Goal: Book appointment/travel/reservation

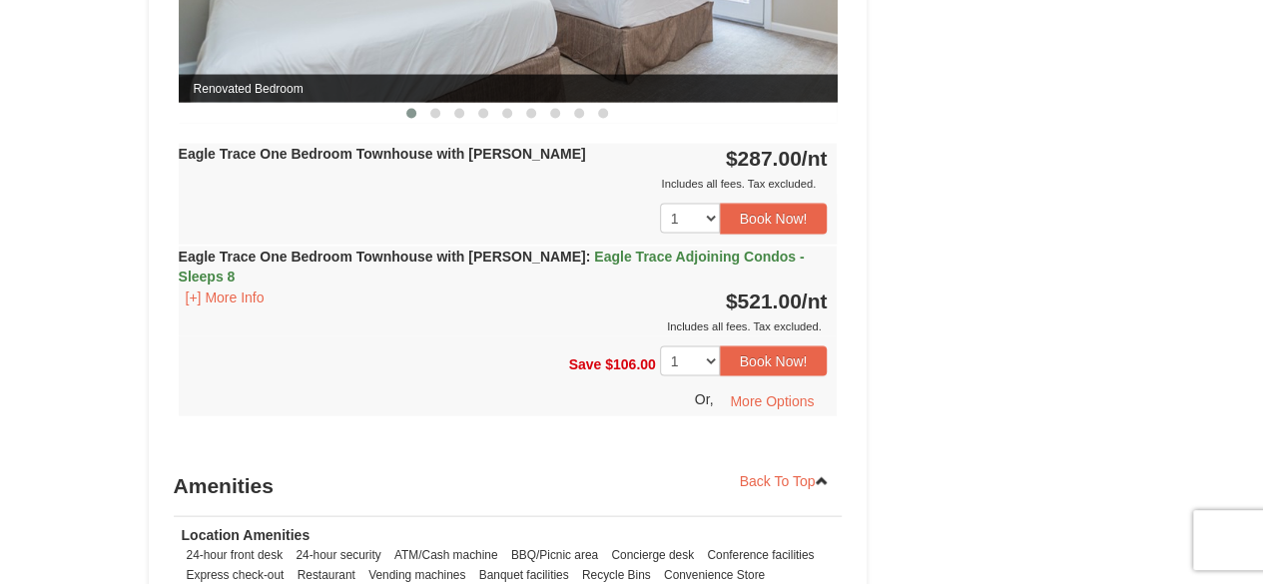
scroll to position [1915, 0]
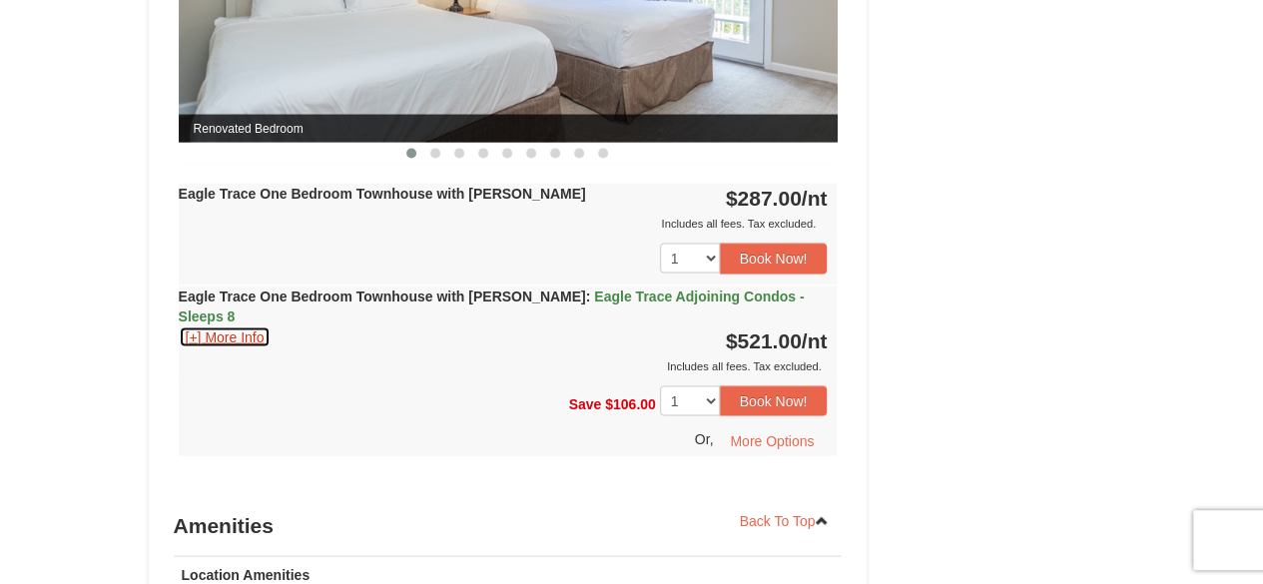
click at [228, 327] on button "[+] More Info" at bounding box center [225, 338] width 93 height 22
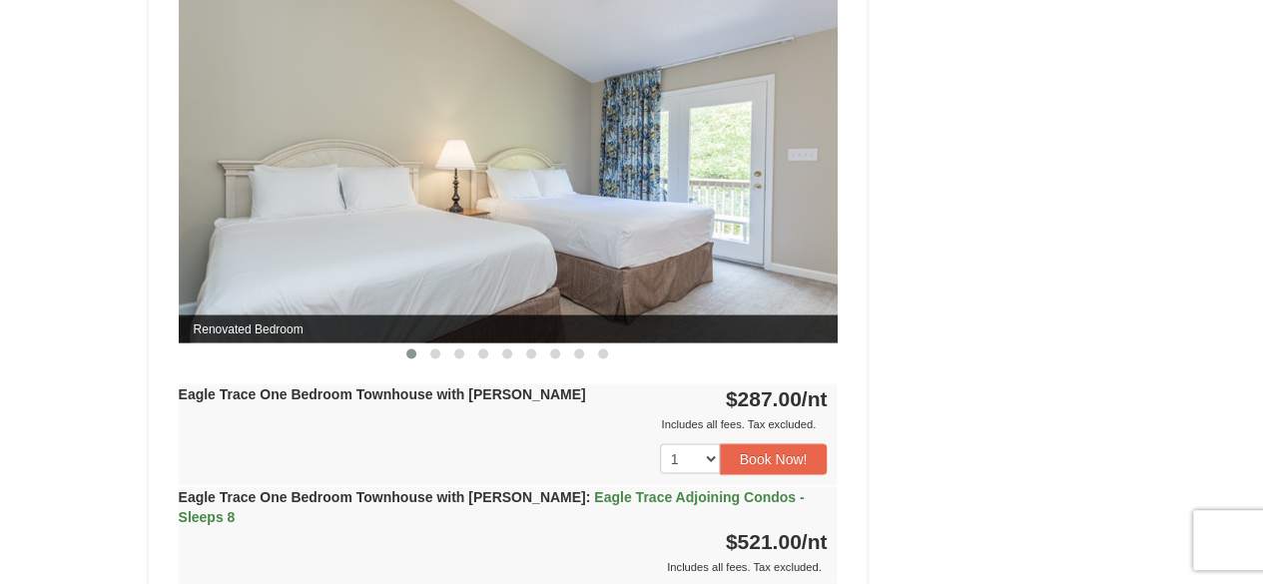
scroll to position [1675, 0]
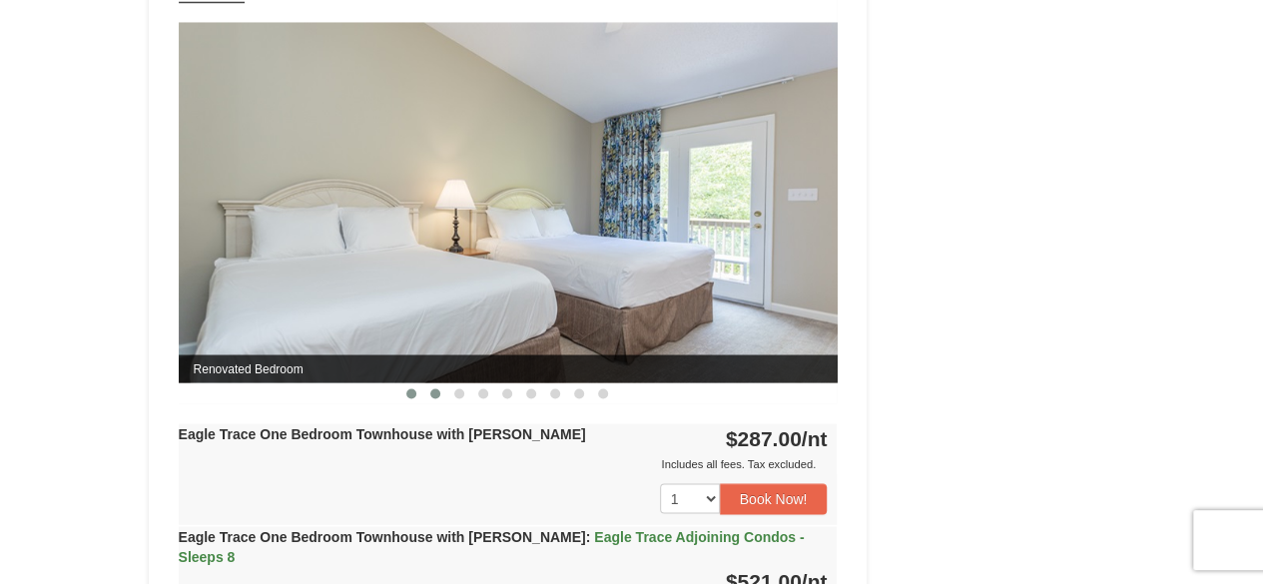
click at [433, 388] on span at bounding box center [435, 393] width 10 height 10
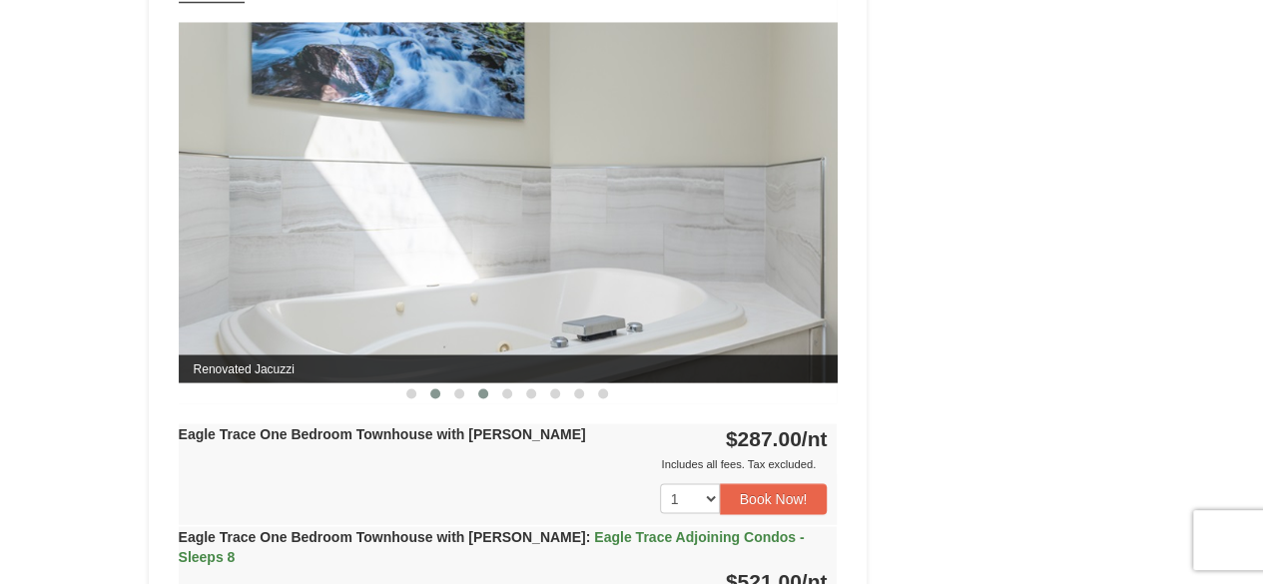
click at [478, 390] on span at bounding box center [483, 393] width 10 height 10
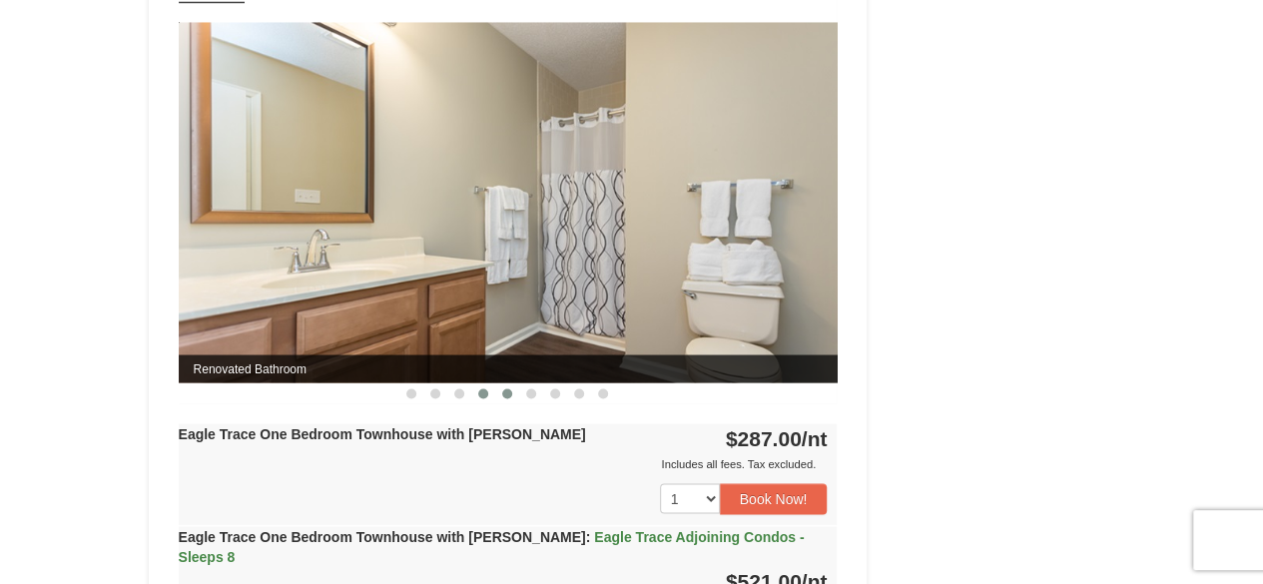
click at [504, 393] on span at bounding box center [507, 393] width 10 height 10
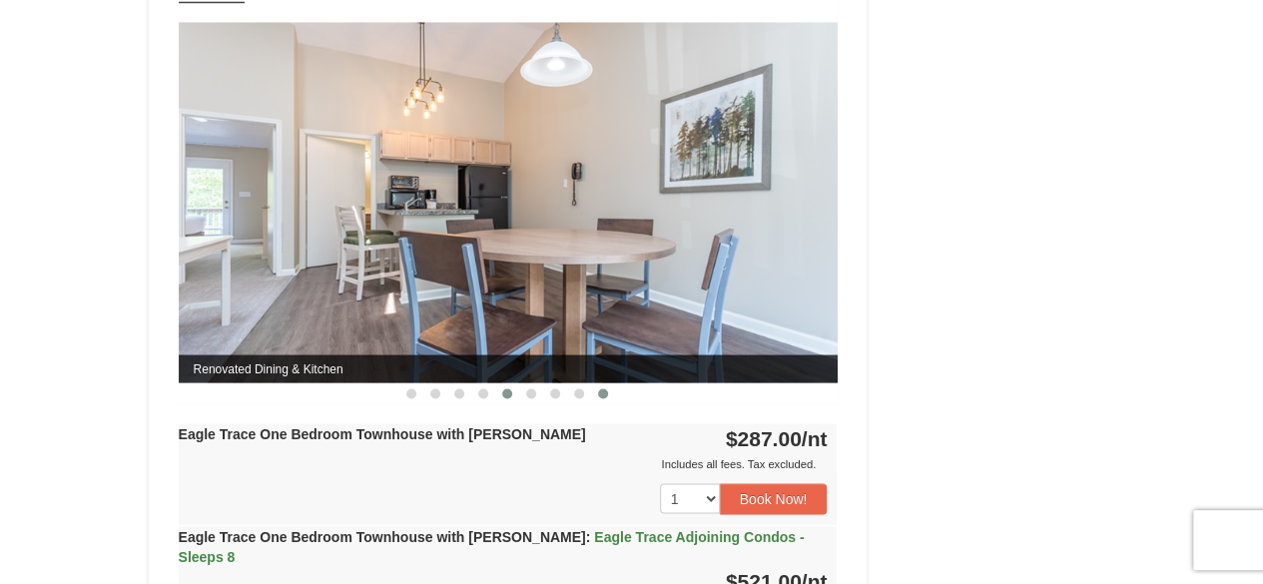
click at [596, 386] on button at bounding box center [603, 393] width 24 height 20
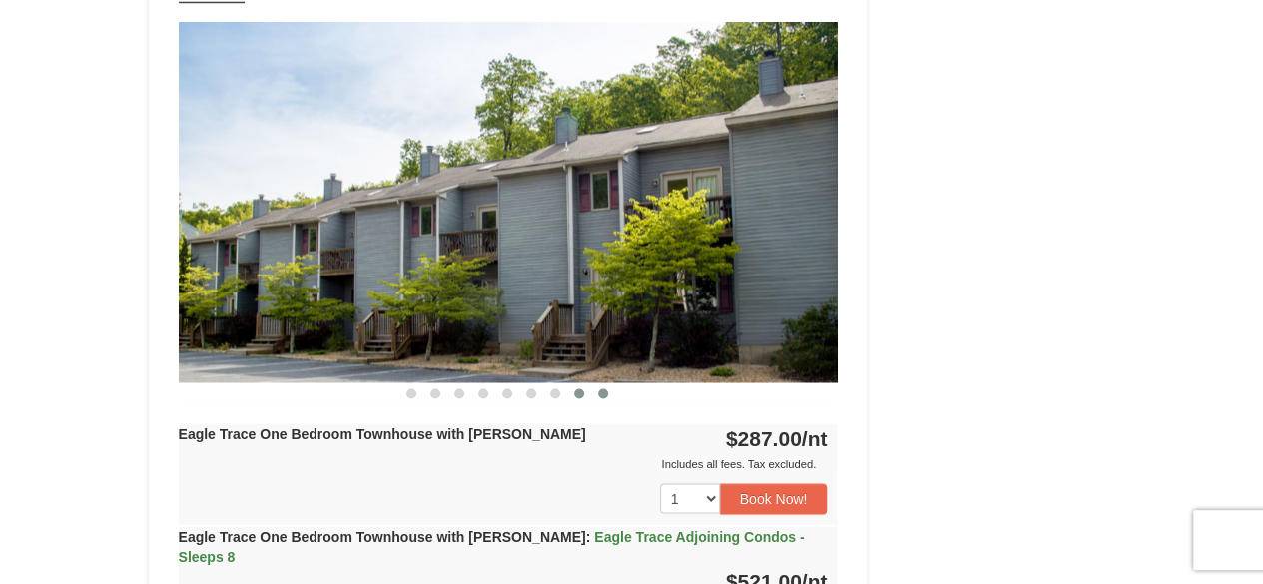
click at [577, 388] on span at bounding box center [579, 393] width 10 height 10
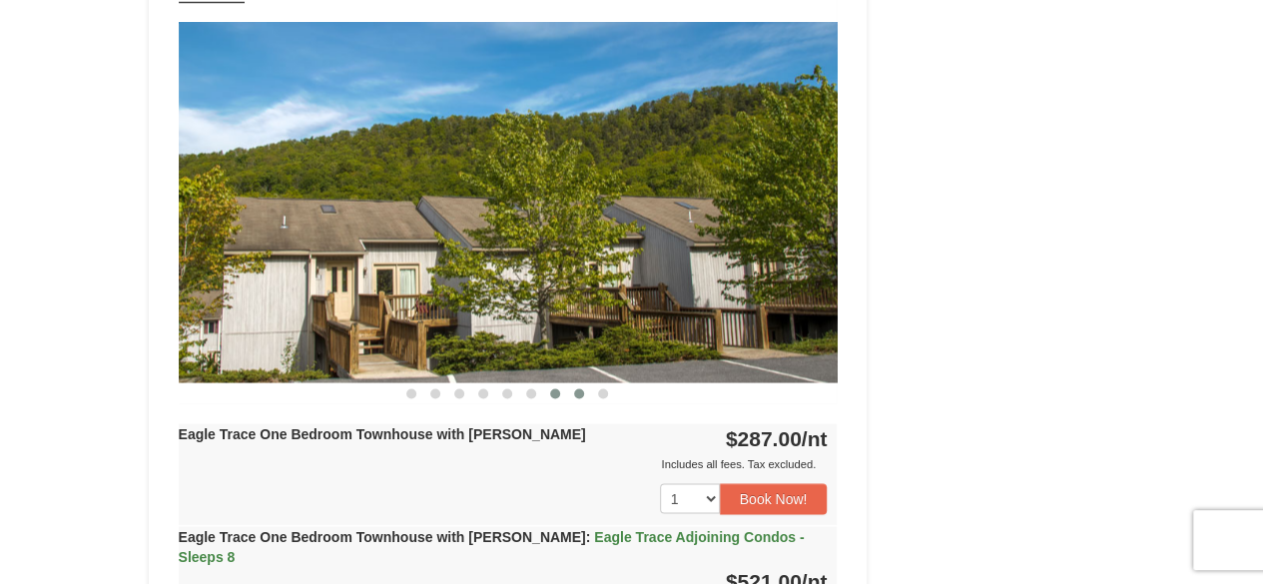
click at [556, 388] on span at bounding box center [555, 393] width 10 height 10
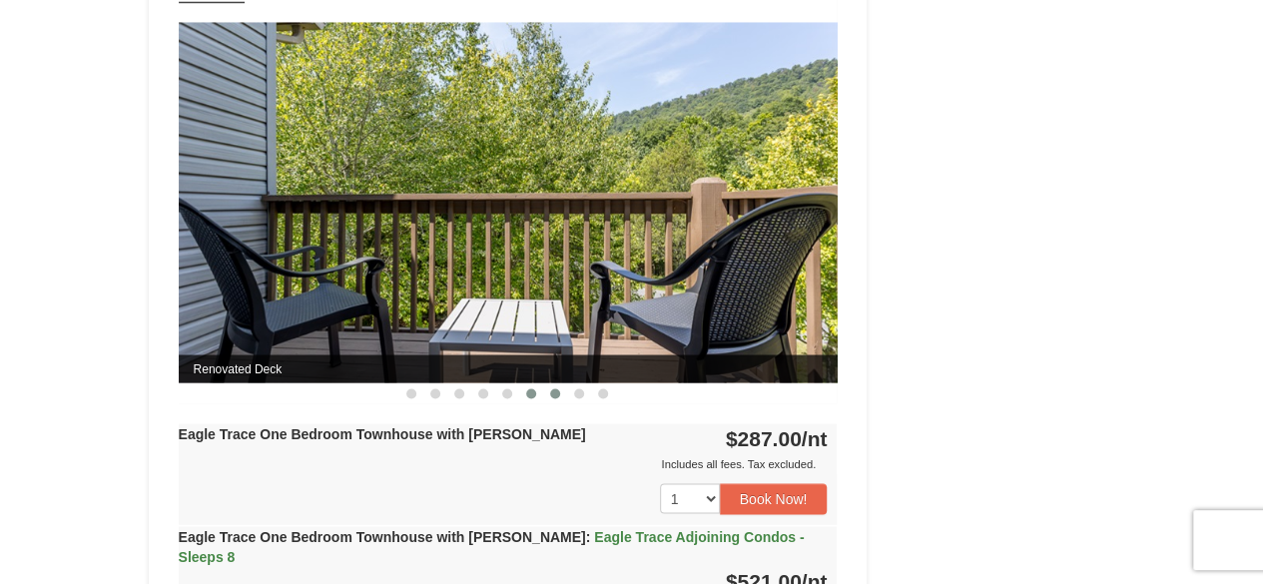
click at [531, 391] on span at bounding box center [531, 393] width 10 height 10
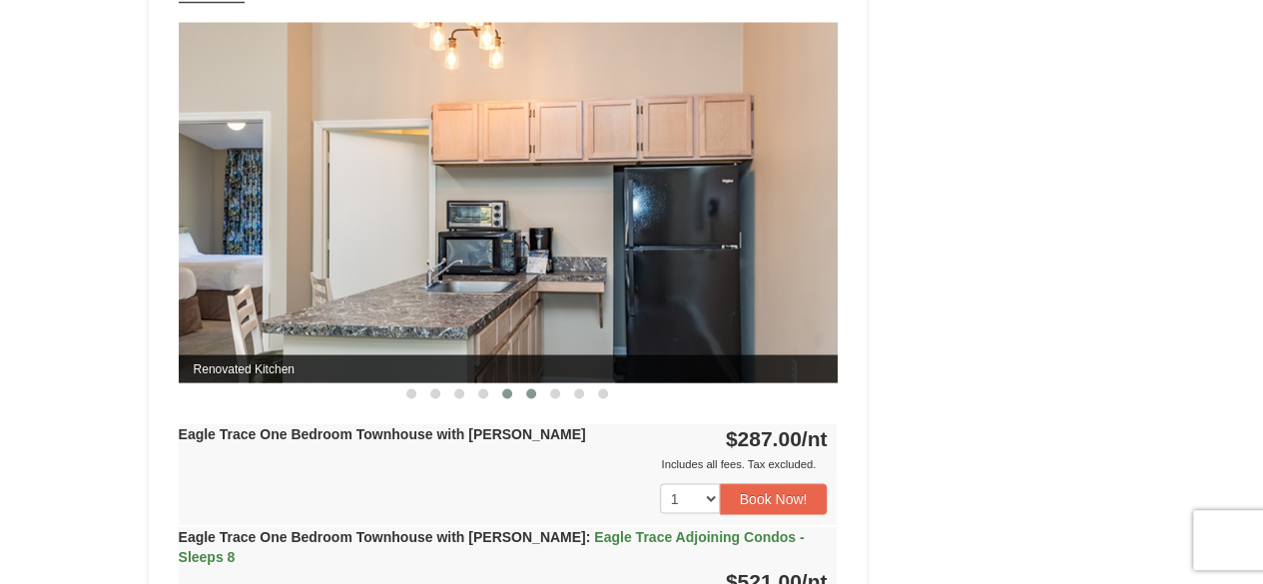
click at [509, 393] on span at bounding box center [507, 393] width 10 height 10
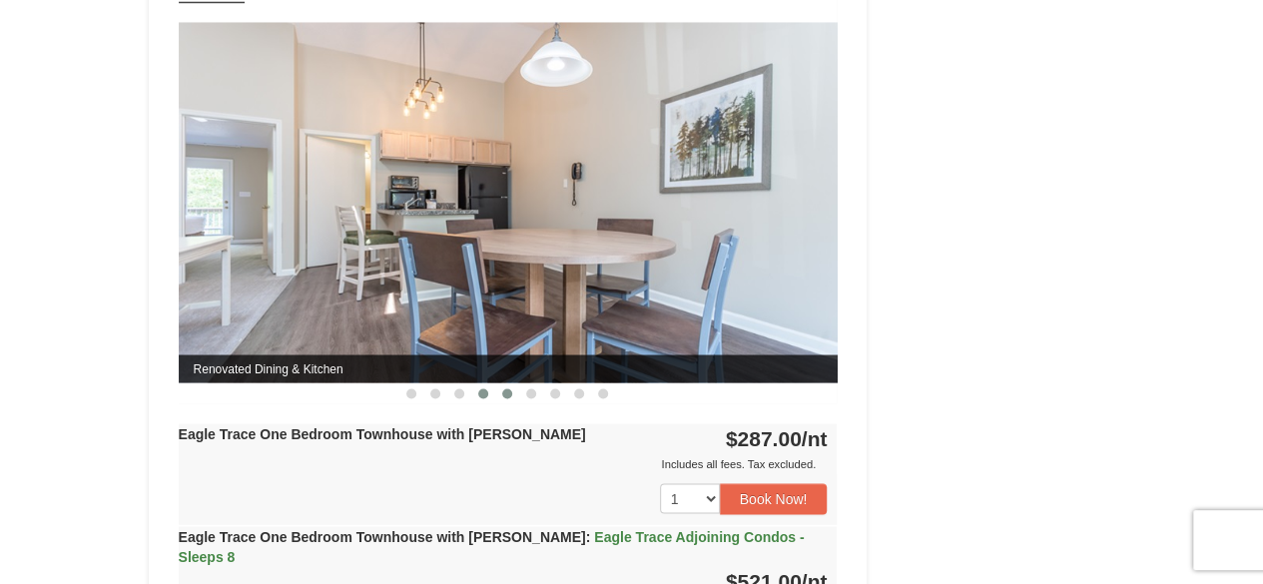
click at [487, 393] on button at bounding box center [483, 393] width 24 height 20
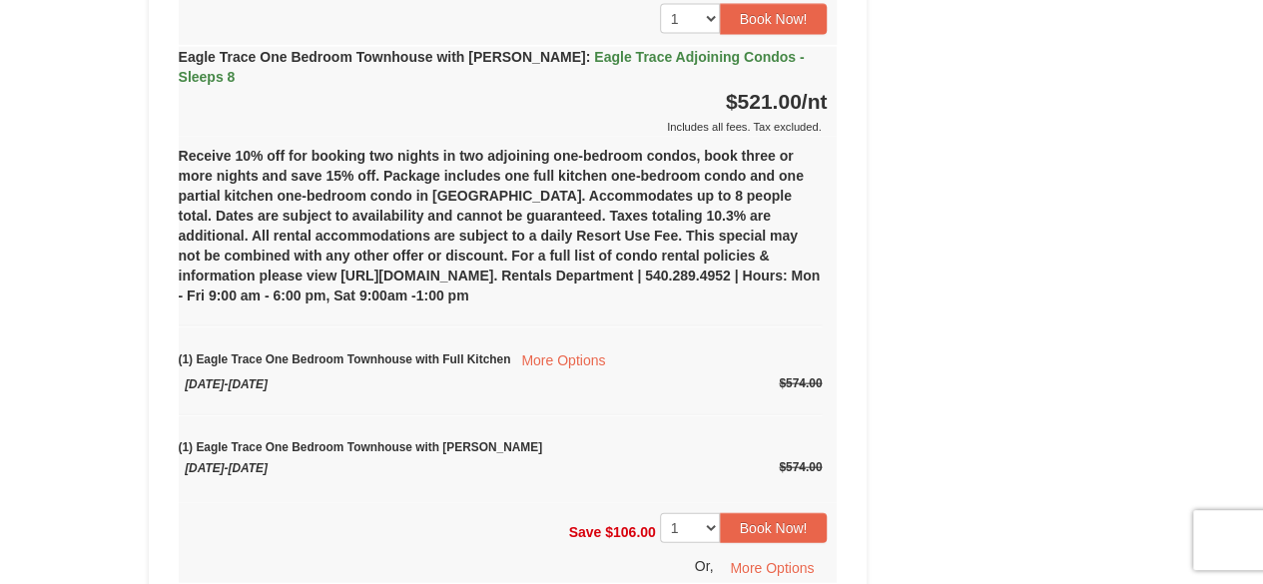
scroll to position [2221, 0]
